Goal: Book appointment/travel/reservation

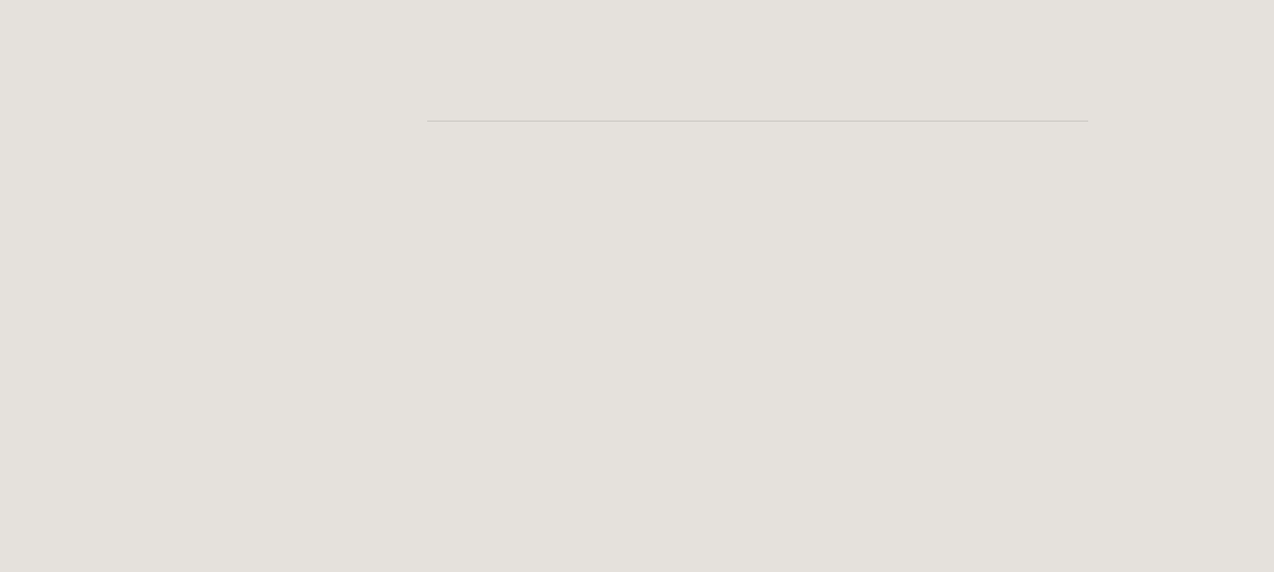
scroll to position [3055, 0]
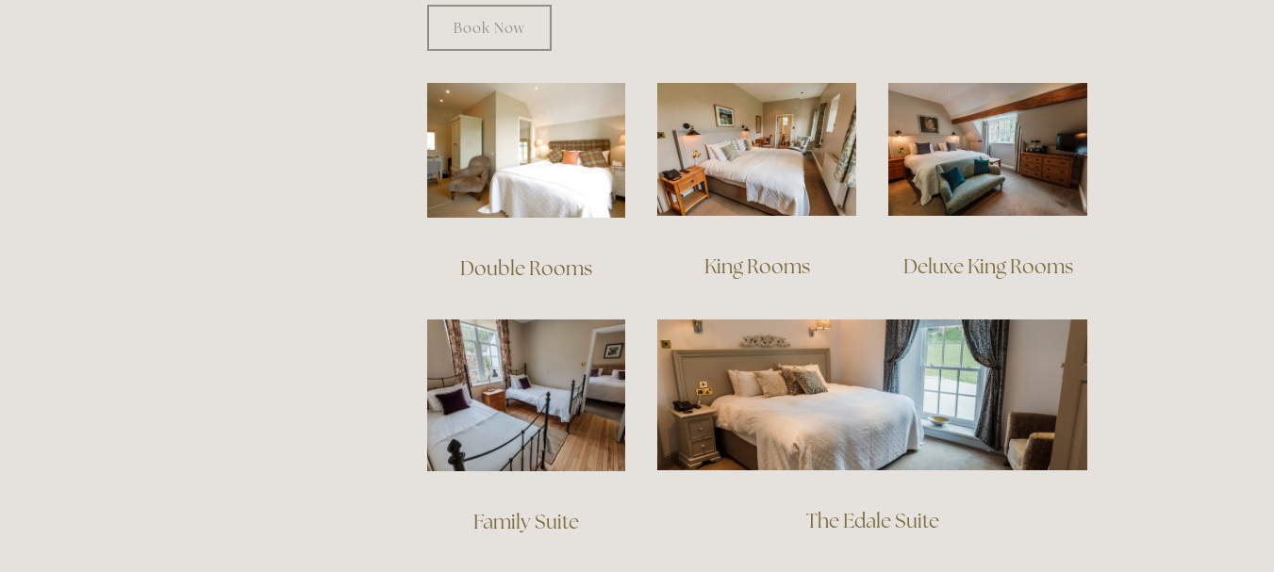
scroll to position [1283, 0]
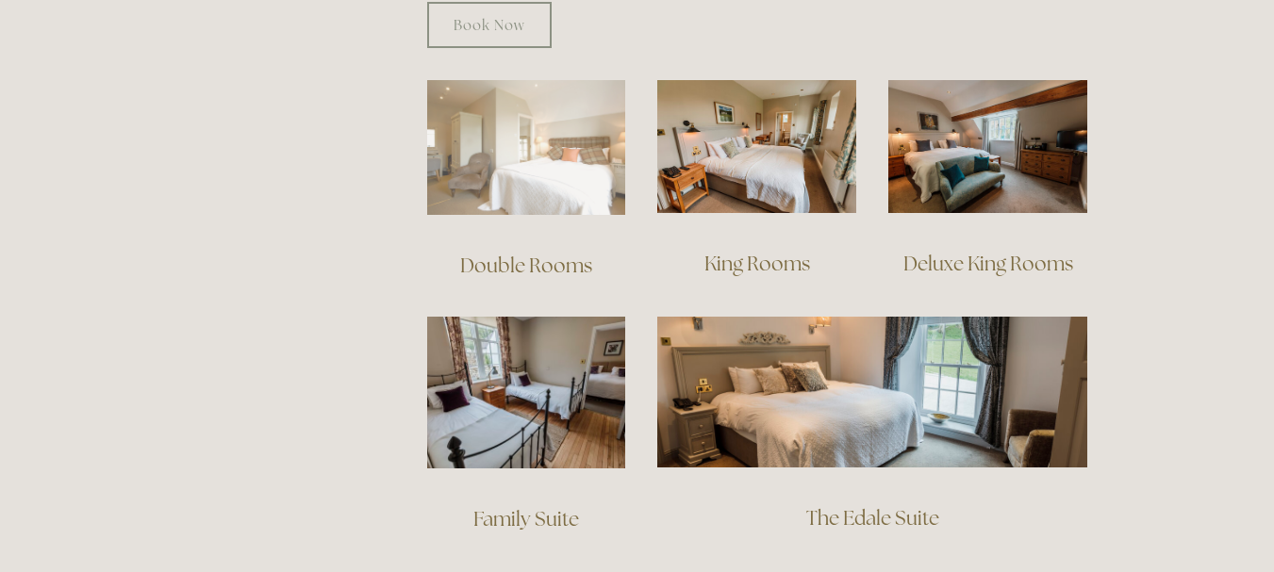
click at [566, 157] on img at bounding box center [526, 147] width 199 height 135
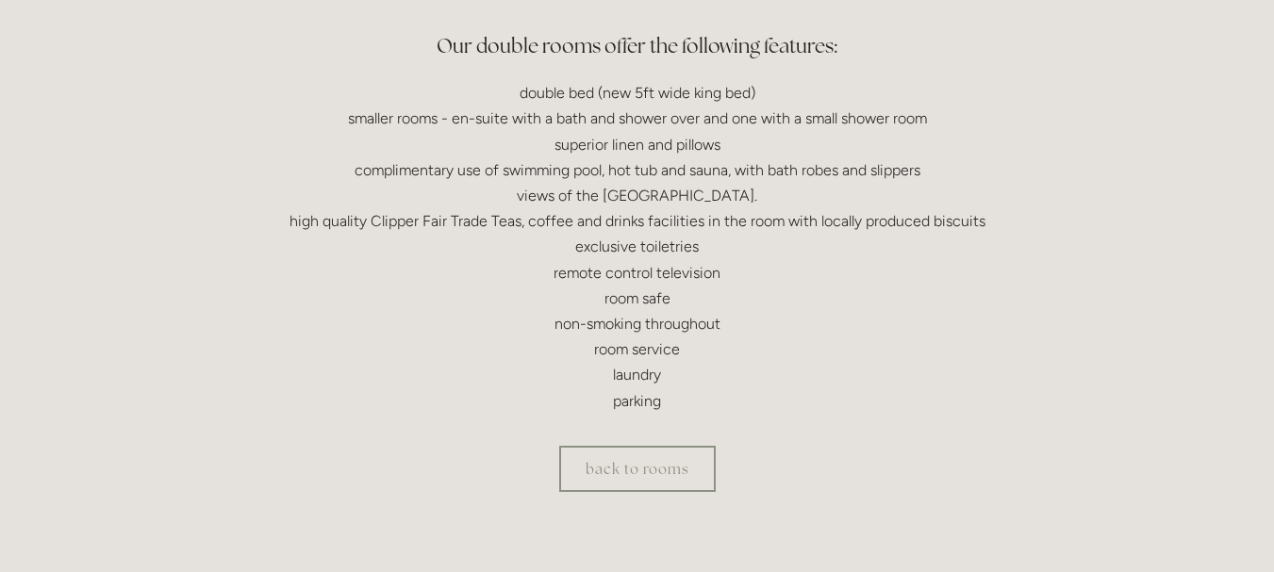
scroll to position [453, 0]
